Goal: Task Accomplishment & Management: Manage account settings

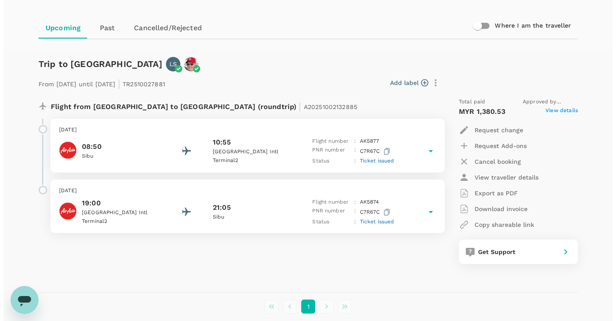
scroll to position [74, 0]
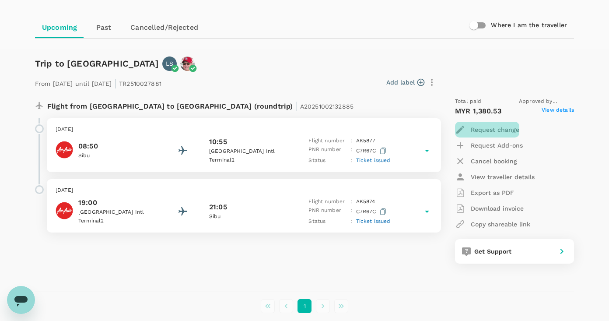
click at [474, 130] on p "Request change" at bounding box center [495, 129] width 49 height 9
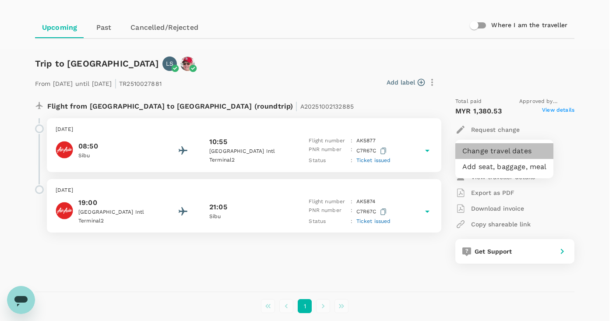
click at [477, 150] on li "Change travel dates" at bounding box center [504, 151] width 98 height 16
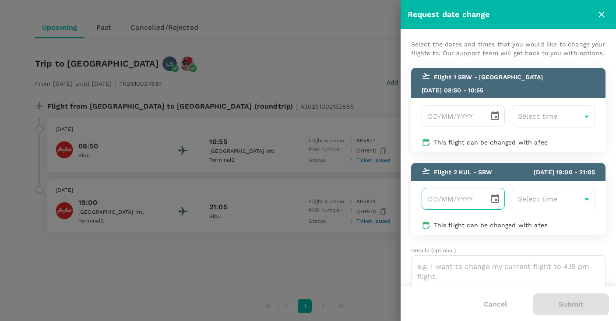
type input "DD/MM/YYYY"
click at [437, 197] on input "DD/MM/YYYY" at bounding box center [452, 199] width 61 height 22
click at [493, 195] on icon "Choose date" at bounding box center [495, 199] width 11 height 11
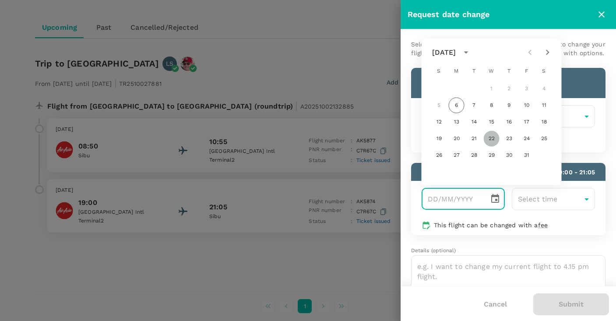
click at [493, 137] on button "22" at bounding box center [492, 139] width 16 height 16
type input "[DATE]"
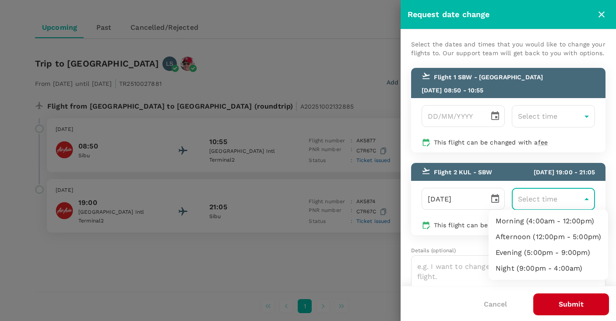
click at [522, 197] on body "Trips Book Risk & Restrictions Trips ​ ​ Upcoming Past Cancelled/Rejected Where…" at bounding box center [308, 145] width 616 height 438
click at [525, 195] on div at bounding box center [308, 160] width 616 height 321
click at [529, 197] on body "Trips Book Risk & Restrictions Trips ​ ​ Upcoming Past Cancelled/Rejected Where…" at bounding box center [308, 145] width 616 height 438
click at [507, 254] on li "Evening (5:00pm - 9:00pm)" at bounding box center [549, 253] width 120 height 16
type input "17:00-21:00"
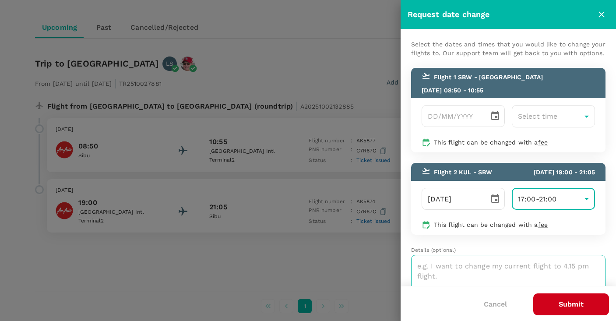
click at [443, 265] on textarea at bounding box center [508, 281] width 194 height 52
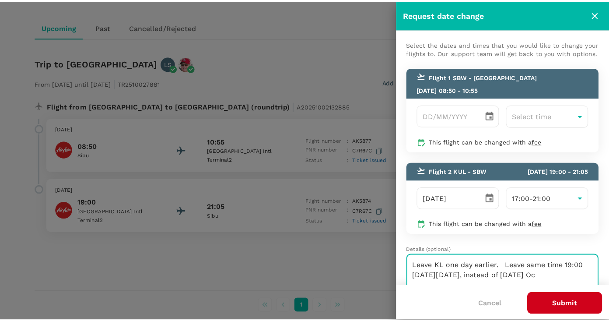
scroll to position [1, 0]
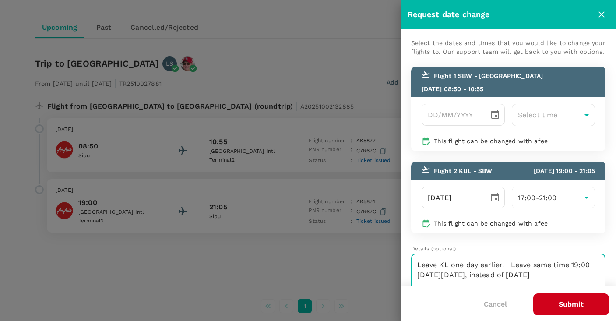
type textarea "Leave KL one day earlier. Leave same time 19:00 [DATE][DATE], instead of [DATE]"
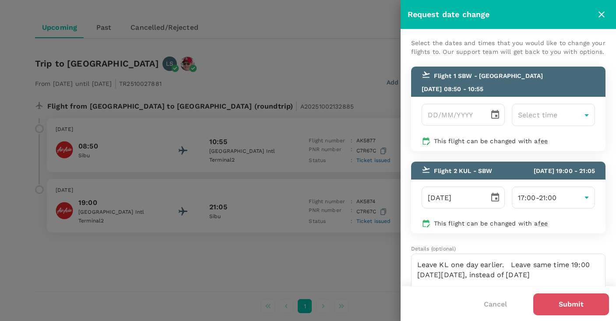
click at [566, 303] on button "Submit" at bounding box center [571, 304] width 76 height 22
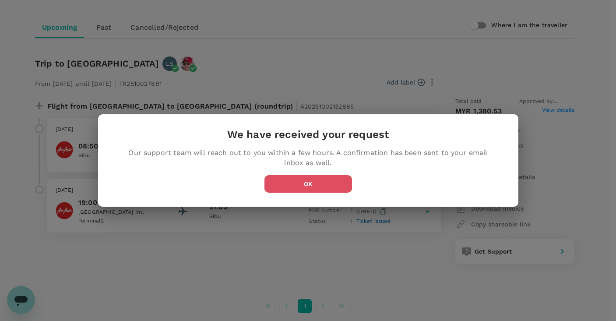
click at [295, 180] on button "OK" at bounding box center [308, 184] width 88 height 18
